Goal: Use online tool/utility: Utilize a website feature to perform a specific function

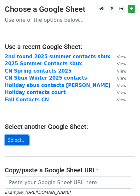
click at [16, 142] on link "Select..." at bounding box center [17, 140] width 24 height 10
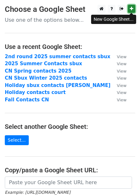
click at [133, 8] on icon at bounding box center [132, 8] width 4 height 4
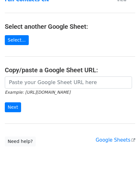
scroll to position [100, 0]
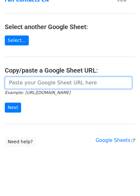
click at [33, 86] on input "url" at bounding box center [68, 83] width 127 height 12
paste input "https://docs.google.com/spreadsheets/d/1EL1AQt5QO4u-O9b6jldQO4DH2jz_U64fZAdJ0OW…"
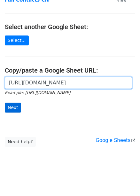
type input "https://docs.google.com/spreadsheets/d/1EL1AQt5QO4u-O9b6jldQO4DH2jz_U64fZAdJ0OW…"
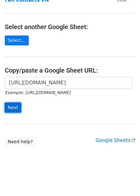
scroll to position [0, 0]
click at [8, 108] on input "Next" at bounding box center [13, 108] width 16 height 10
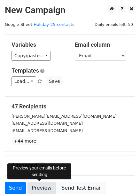
click at [41, 188] on link "Preview" at bounding box center [42, 188] width 28 height 12
